Goal: Find specific page/section: Find specific page/section

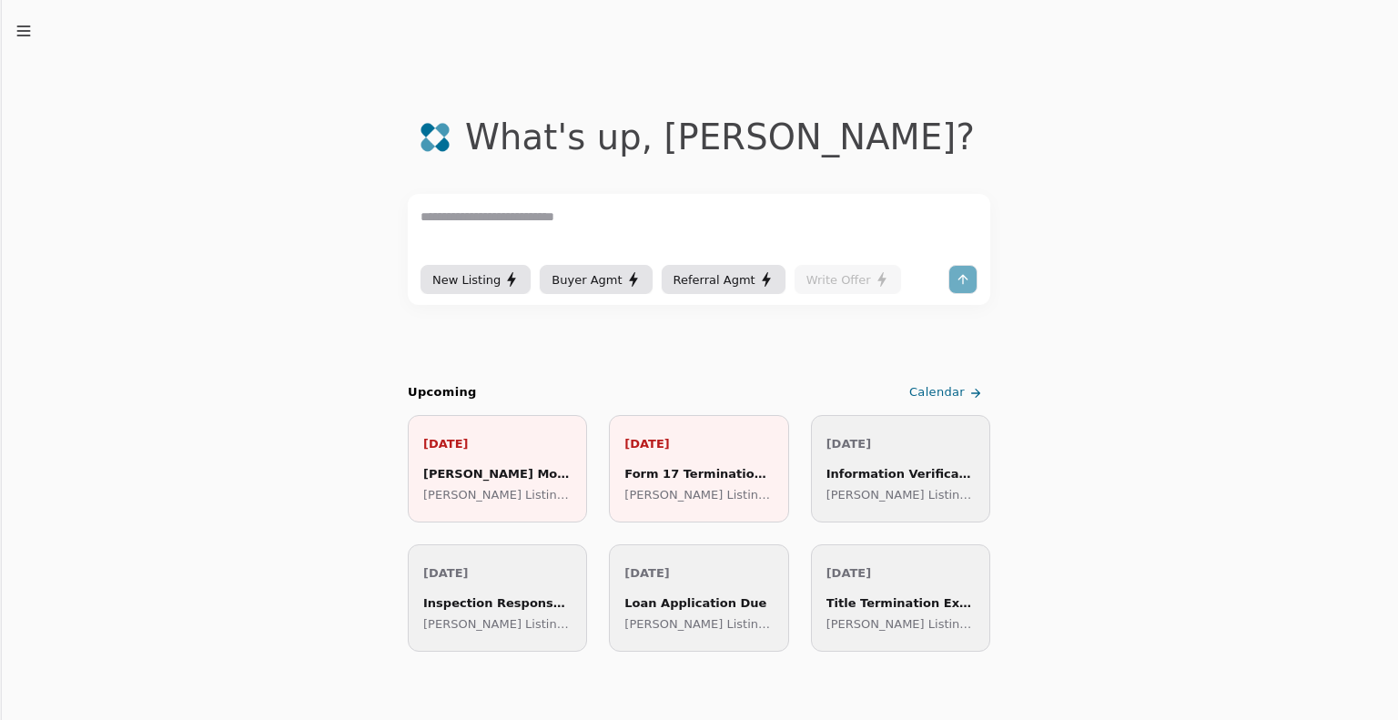
click at [934, 390] on span "Calendar" at bounding box center [937, 392] width 56 height 19
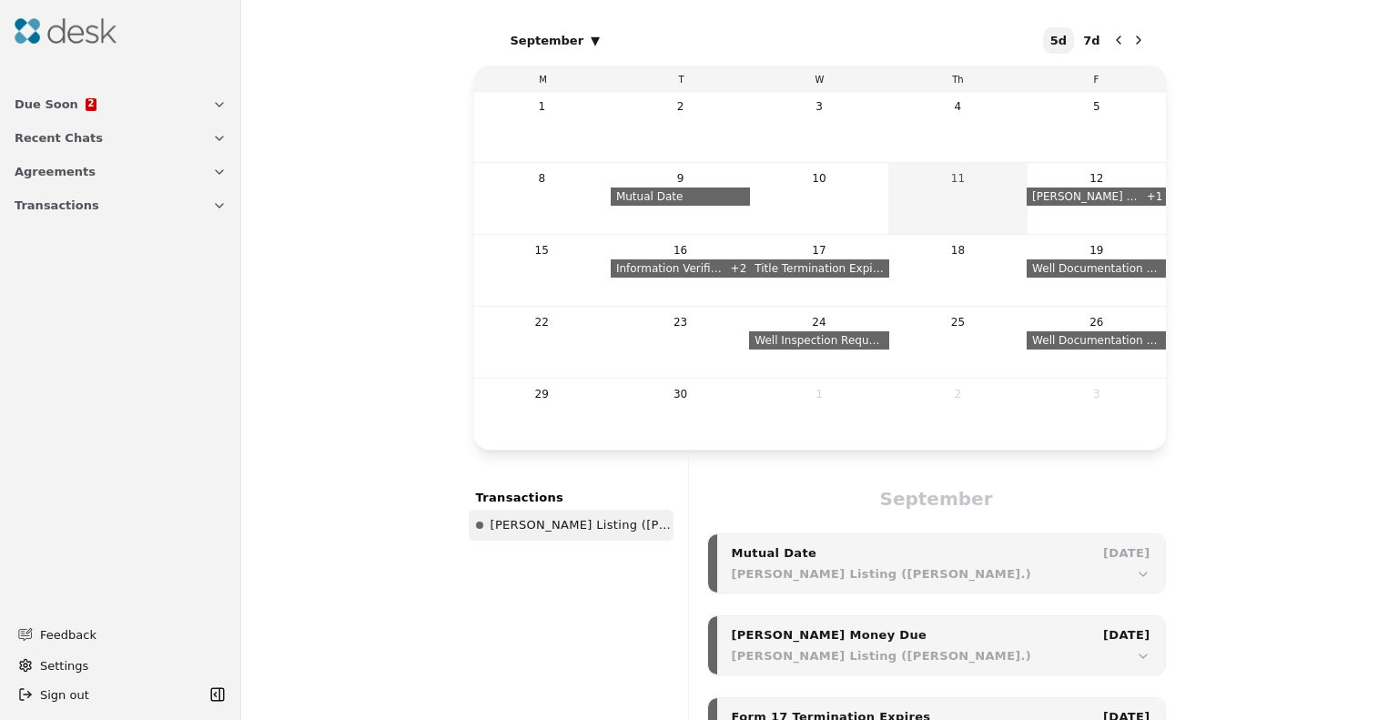
click at [45, 106] on span "Due Soon" at bounding box center [47, 104] width 64 height 19
